Goal: Information Seeking & Learning: Learn about a topic

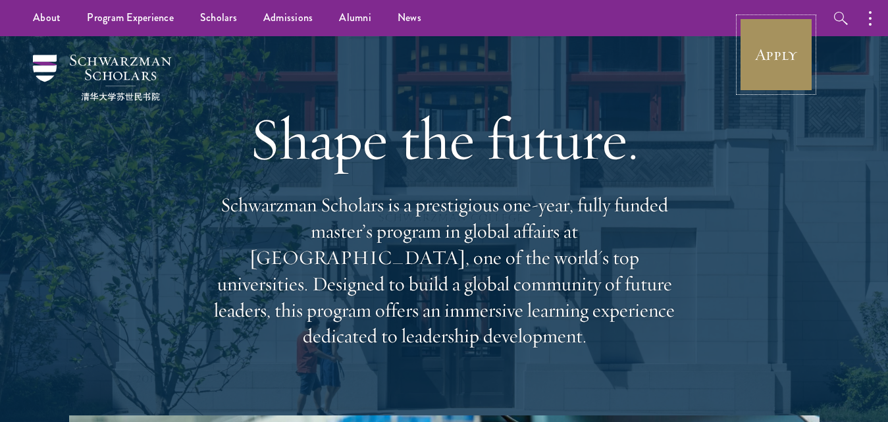
click at [753, 67] on link "Apply" at bounding box center [777, 55] width 74 height 74
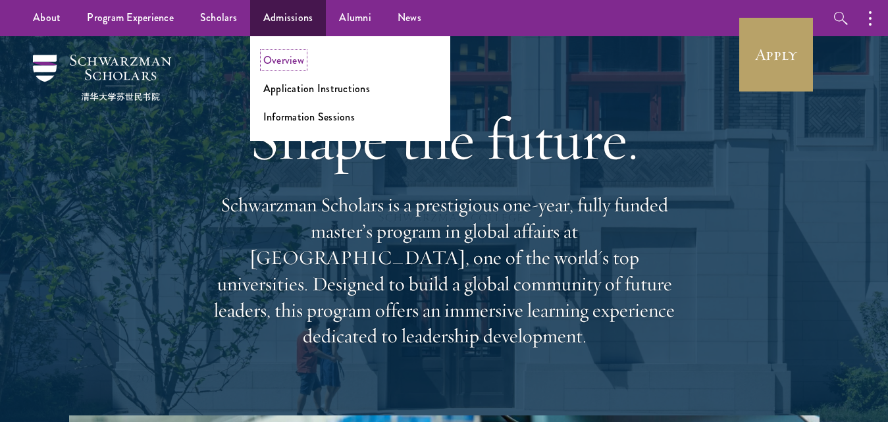
click at [280, 60] on link "Overview" at bounding box center [283, 60] width 41 height 15
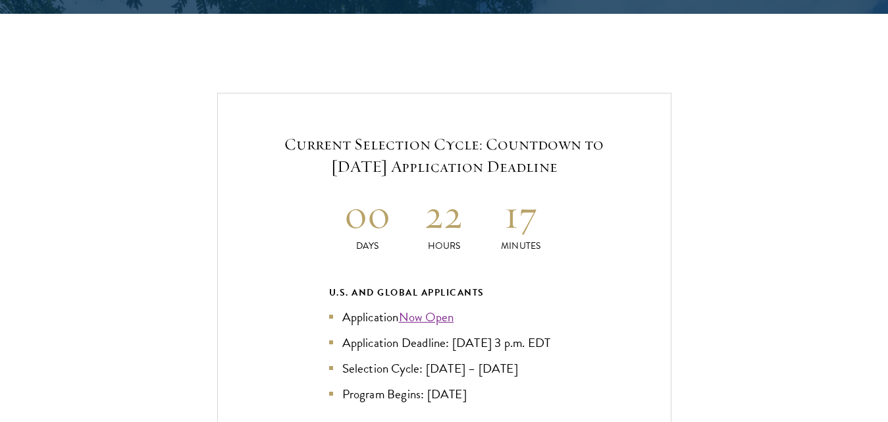
scroll to position [2713, 0]
